Goal: Book appointment/travel/reservation

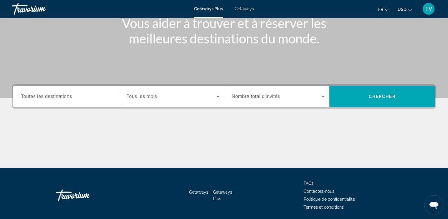
click at [61, 98] on span "Toutes les destinations" at bounding box center [46, 96] width 51 height 5
click at [61, 98] on input "Destination Toutes les destinations" at bounding box center [67, 96] width 93 height 7
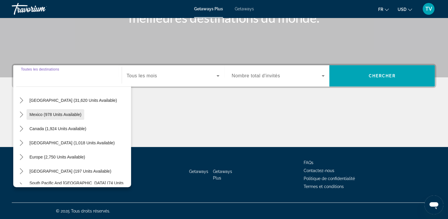
scroll to position [18, 0]
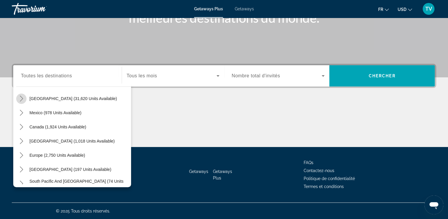
click at [25, 100] on mat-icon "Toggle United States (31,620 units available) submenu" at bounding box center [21, 98] width 10 height 10
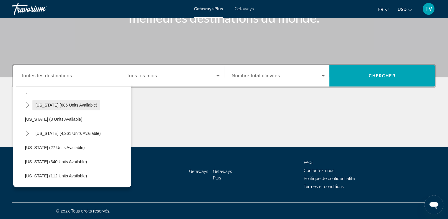
scroll to position [69, 0]
click at [26, 134] on icon "Toggle Florida (4,261 units available) submenu" at bounding box center [27, 133] width 3 height 6
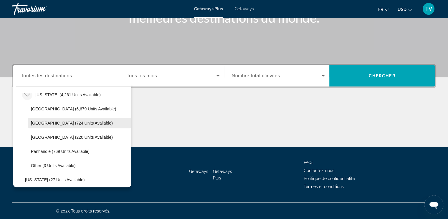
scroll to position [105, 0]
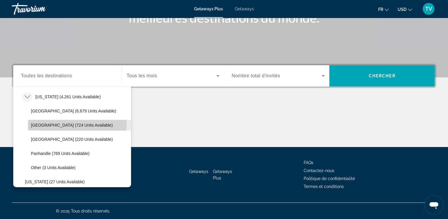
click at [46, 124] on span "[GEOGRAPHIC_DATA] (724 units available)" at bounding box center [72, 125] width 82 height 5
type input "**********"
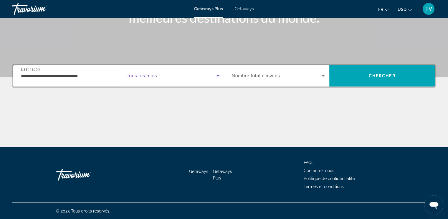
click at [175, 74] on span "Search widget" at bounding box center [172, 75] width 90 height 7
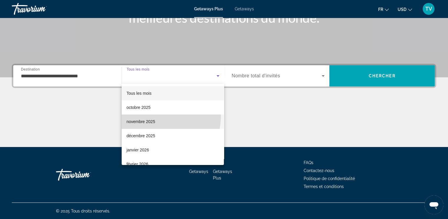
click at [149, 115] on mat-option "novembre 2025" at bounding box center [173, 121] width 102 height 14
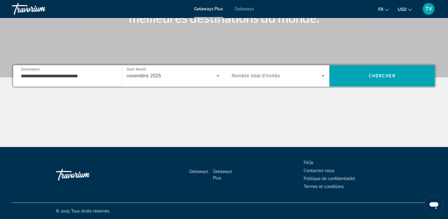
click at [274, 72] on div "Search widget" at bounding box center [278, 76] width 93 height 17
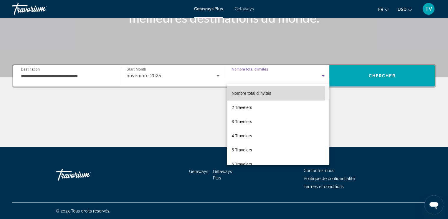
click at [255, 93] on span "Nombre total d'invités" at bounding box center [251, 93] width 39 height 5
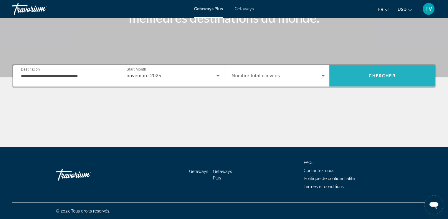
click at [358, 75] on span "Search" at bounding box center [383, 76] width 106 height 14
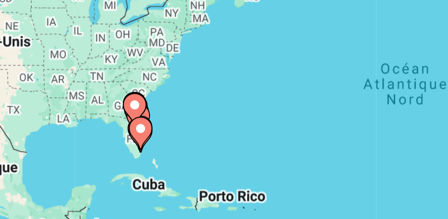
drag, startPoint x: 150, startPoint y: 134, endPoint x: 159, endPoint y: 134, distance: 9.5
click at [159, 134] on div "Pour activer le glissement avec le clavier, appuyez sur Alt+Entrée. Une fois ce…" at bounding box center [224, 129] width 425 height 177
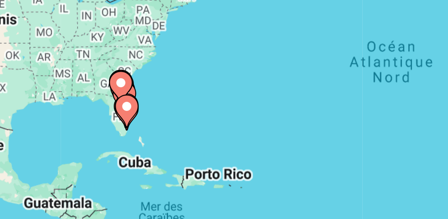
click at [157, 130] on div "Pour activer le glissement avec le clavier, appuyez sur Alt+Entrée. Une fois ce…" at bounding box center [224, 129] width 425 height 177
click at [148, 131] on image "Main content" at bounding box center [149, 132] width 4 height 4
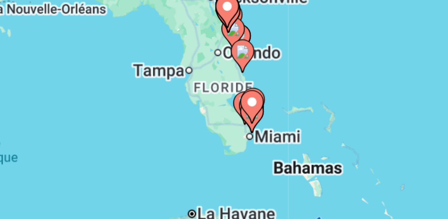
drag, startPoint x: 231, startPoint y: 120, endPoint x: 235, endPoint y: 126, distance: 7.8
click at [235, 126] on div "Pour activer le glissement avec le clavier, appuyez sur Alt+Entrée. Une fois ce…" at bounding box center [224, 129] width 425 height 177
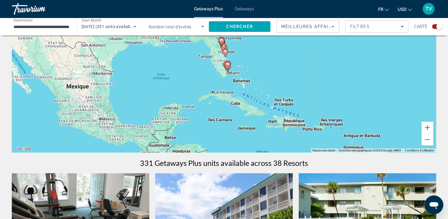
scroll to position [51, 0]
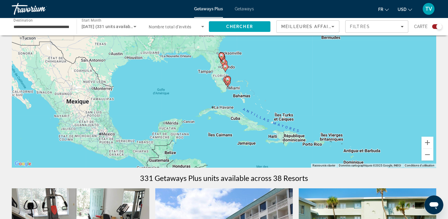
click at [337, 22] on div "Meilleures affaires" at bounding box center [308, 27] width 62 height 12
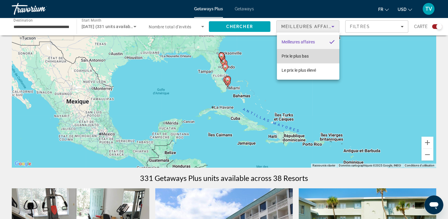
click at [311, 59] on mat-option "Prix ​​le plus bas" at bounding box center [308, 56] width 62 height 14
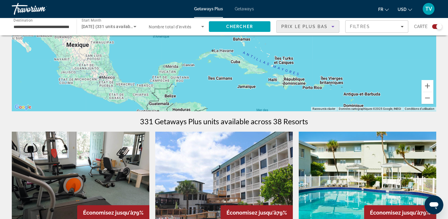
scroll to position [0, 0]
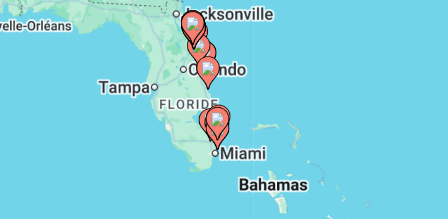
drag, startPoint x: 233, startPoint y: 137, endPoint x: 233, endPoint y: 132, distance: 4.8
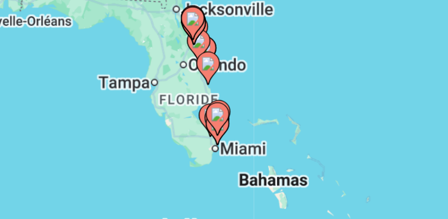
click at [228, 127] on image "Main content" at bounding box center [228, 126] width 4 height 4
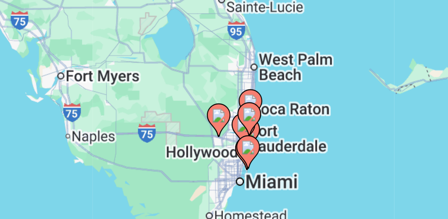
drag, startPoint x: 252, startPoint y: 138, endPoint x: 251, endPoint y: 129, distance: 9.5
click at [251, 129] on div "Pour activer le glissement avec le clavier, appuyez sur Alt+Entrée. Une fois ce…" at bounding box center [224, 129] width 425 height 177
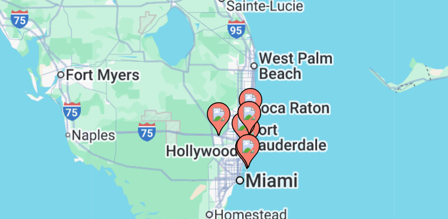
click at [241, 129] on div "Pour activer le glissement avec le clavier, appuyez sur Alt+Entrée. Une fois ce…" at bounding box center [224, 129] width 425 height 177
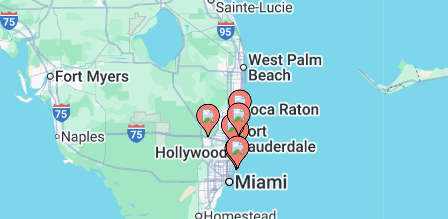
drag, startPoint x: 249, startPoint y: 150, endPoint x: 246, endPoint y: 176, distance: 25.8
click at [246, 176] on div "Pour activer le glissement avec le clavier, appuyez sur Alt+Entrée. Une fois ce…" at bounding box center [224, 129] width 425 height 177
click at [225, 151] on image "Main content" at bounding box center [225, 151] width 4 height 4
type input "**********"
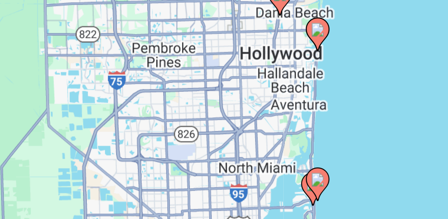
drag, startPoint x: 275, startPoint y: 154, endPoint x: 245, endPoint y: 128, distance: 40.1
click at [245, 128] on div "Pour activer le glissement avec le clavier, appuyez sur Alt+Entrée. Une fois ce…" at bounding box center [224, 129] width 425 height 177
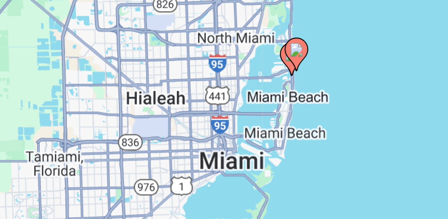
drag, startPoint x: 256, startPoint y: 156, endPoint x: 250, endPoint y: 129, distance: 27.3
click at [250, 129] on div "Pour activer le glissement avec le clavier, appuyez sur Alt+Entrée. Une fois ce…" at bounding box center [224, 129] width 425 height 177
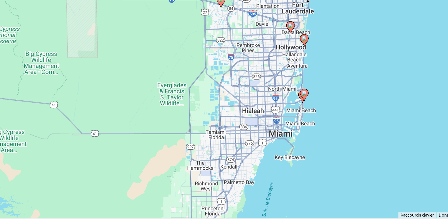
click at [260, 119] on div "Pour activer le glissement avec le clavier, appuyez sur Alt+Entrée. Une fois ce…" at bounding box center [224, 129] width 425 height 177
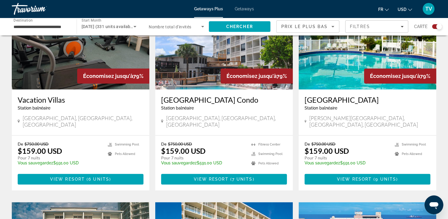
scroll to position [243, 0]
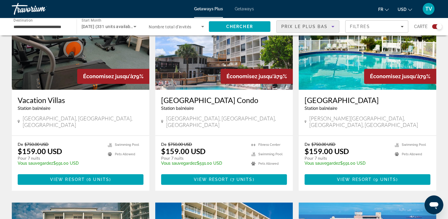
click at [333, 24] on icon "Sort by" at bounding box center [333, 26] width 7 height 7
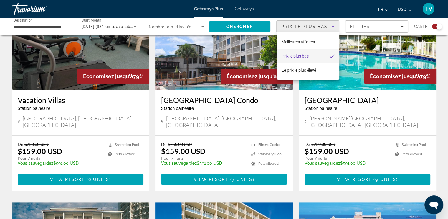
click at [434, 121] on div at bounding box center [224, 109] width 448 height 219
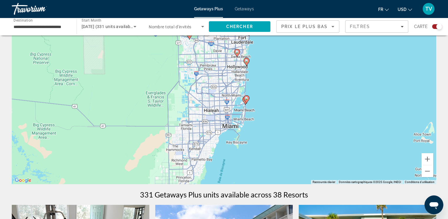
scroll to position [0, 0]
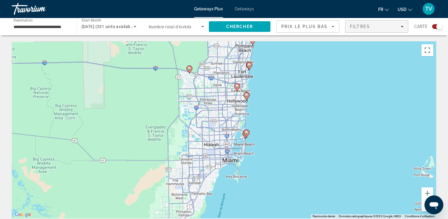
click at [373, 28] on div "Filtres" at bounding box center [377, 26] width 54 height 5
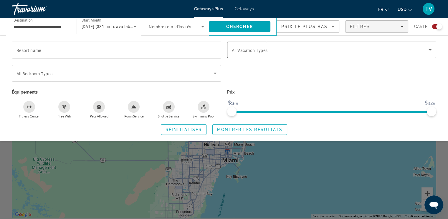
click at [248, 54] on div "Search widget" at bounding box center [332, 50] width 200 height 17
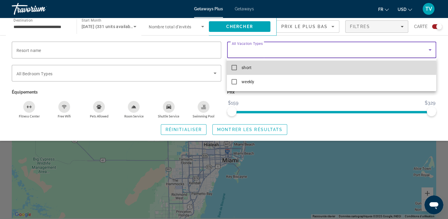
click at [250, 68] on span "short" at bounding box center [247, 67] width 10 height 7
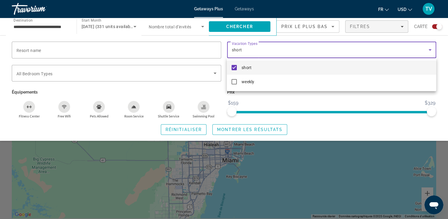
click at [235, 131] on div at bounding box center [224, 109] width 448 height 219
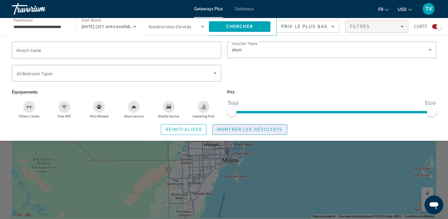
click at [235, 131] on span "Montrer les résultats" at bounding box center [249, 129] width 65 height 5
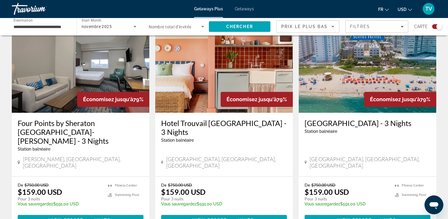
scroll to position [220, 0]
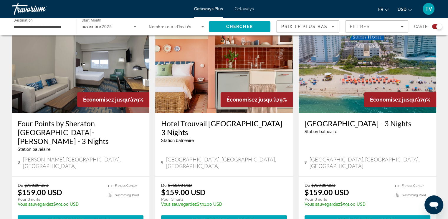
click at [57, 98] on img "Main content" at bounding box center [81, 66] width 138 height 94
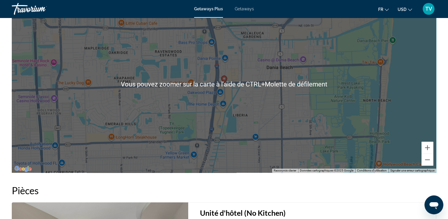
scroll to position [667, 0]
